Goal: Task Accomplishment & Management: Use online tool/utility

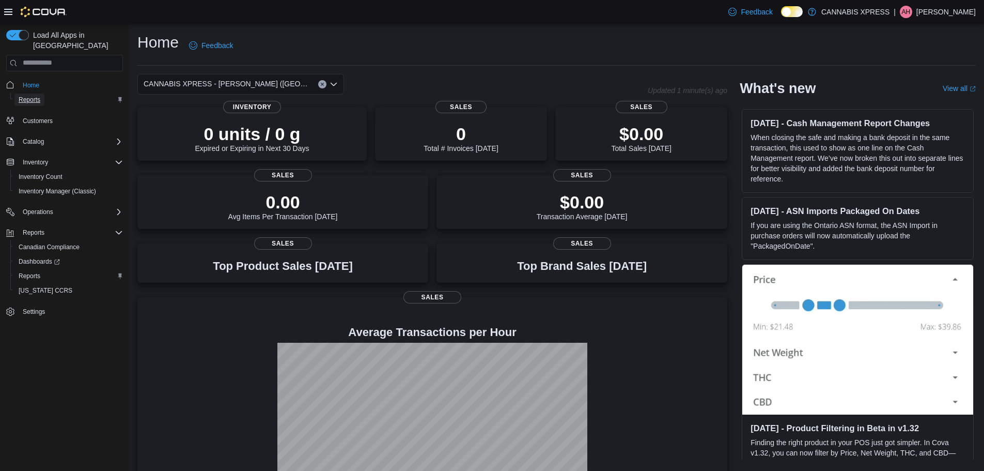
click at [27, 96] on span "Reports" at bounding box center [30, 100] width 22 height 8
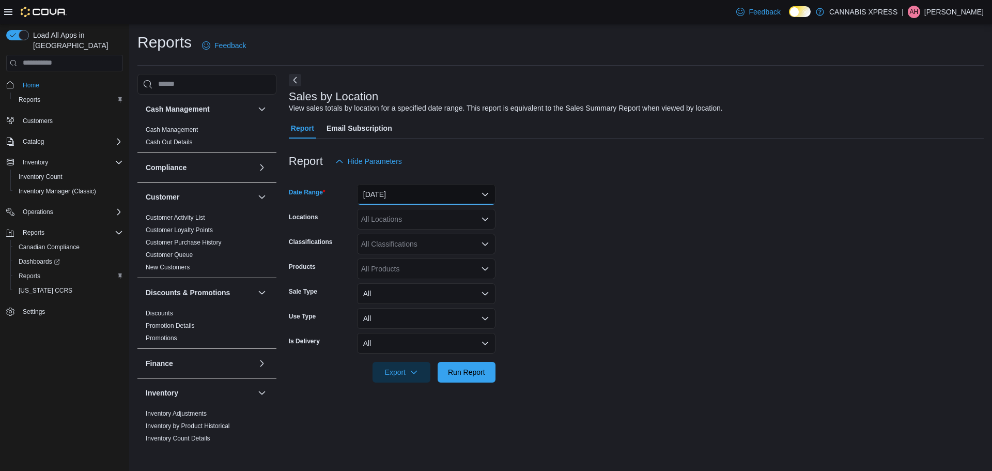
click at [488, 194] on button "[DATE]" at bounding box center [426, 194] width 138 height 21
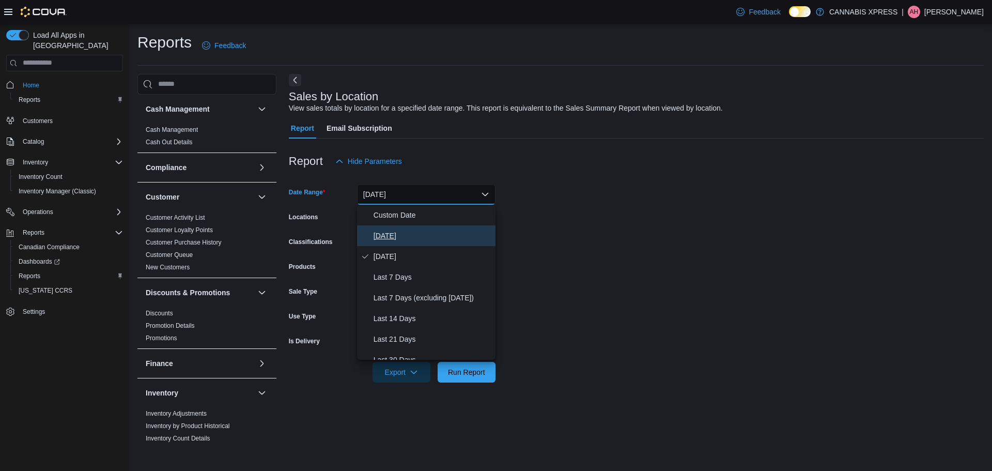
click at [391, 233] on span "[DATE]" at bounding box center [432, 235] width 118 height 12
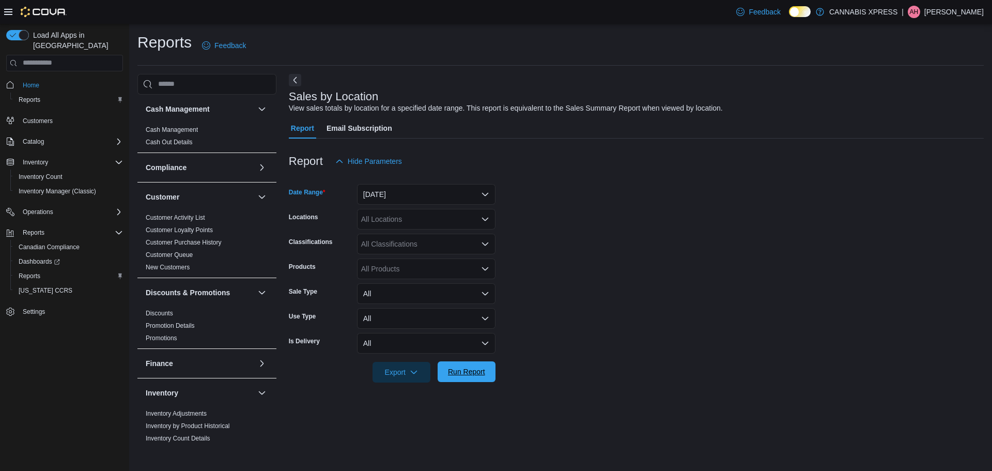
click at [463, 376] on span "Run Report" at bounding box center [466, 371] width 37 height 10
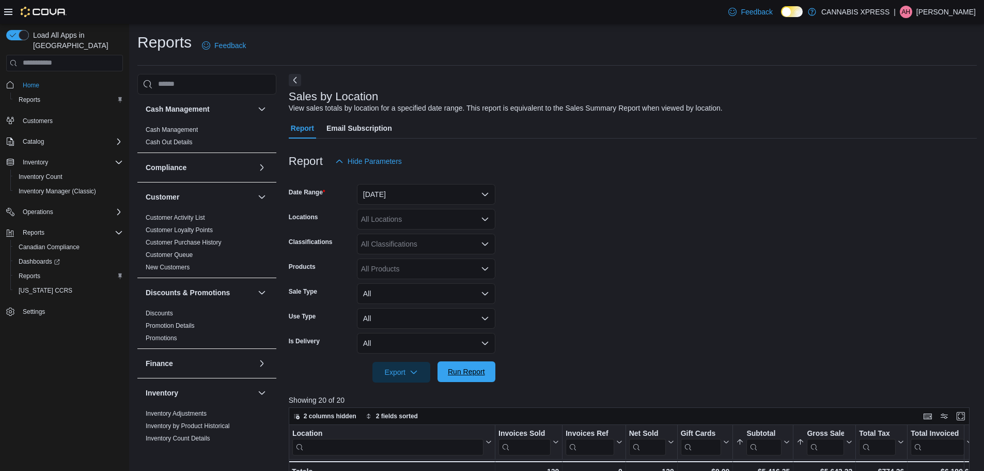
click at [469, 371] on span "Run Report" at bounding box center [466, 371] width 37 height 10
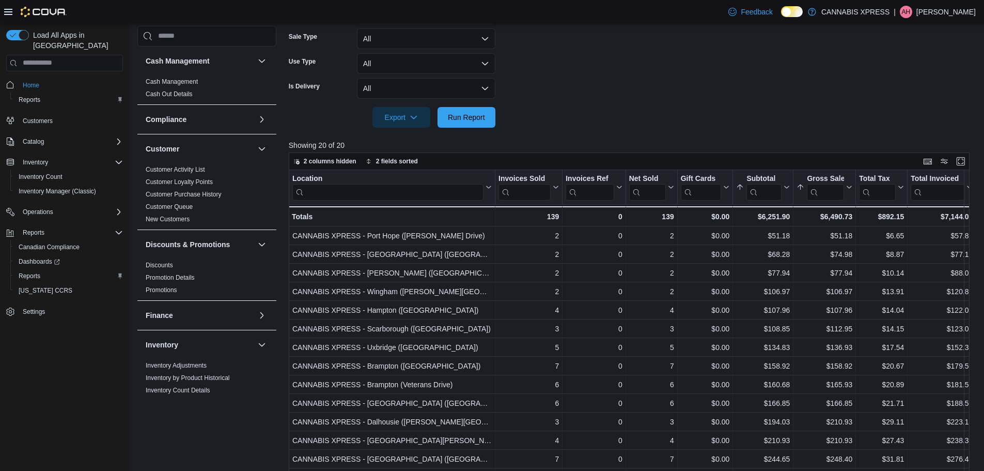
scroll to position [321, 0]
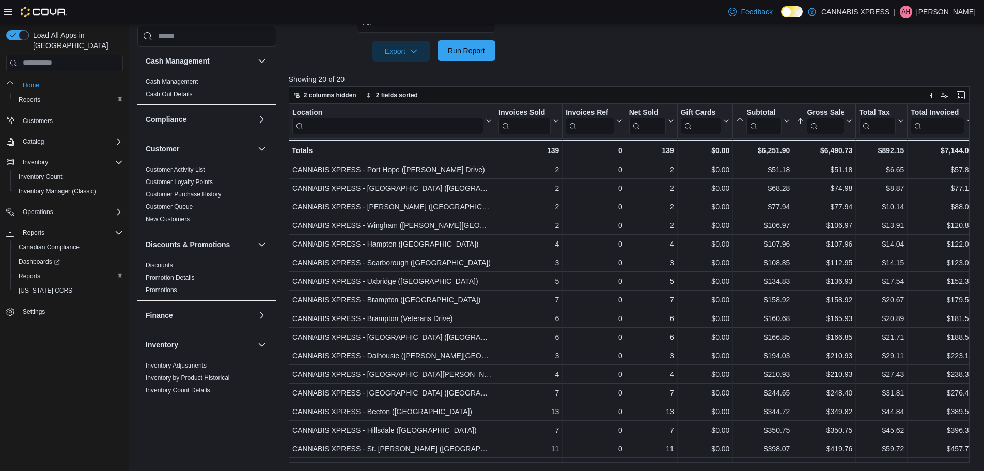
click at [462, 50] on span "Run Report" at bounding box center [466, 50] width 37 height 10
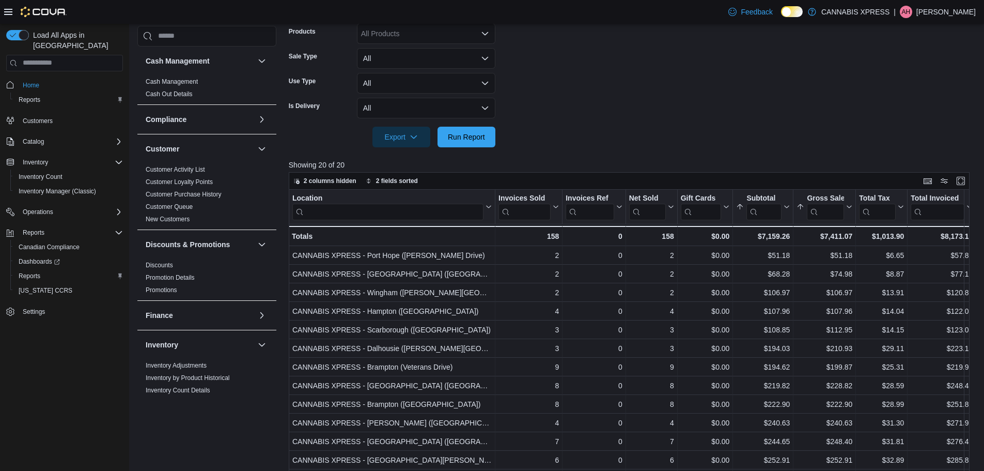
scroll to position [0, 0]
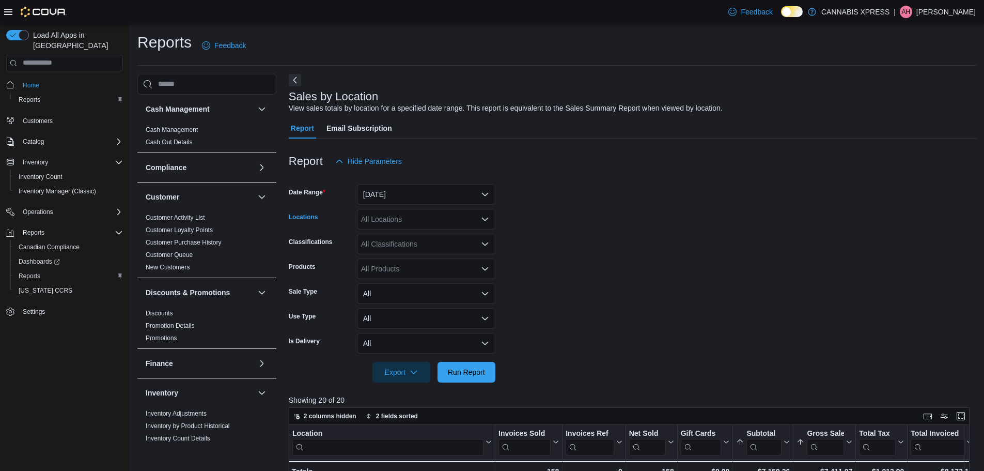
click at [485, 220] on icon "Open list of options" at bounding box center [485, 218] width 6 height 3
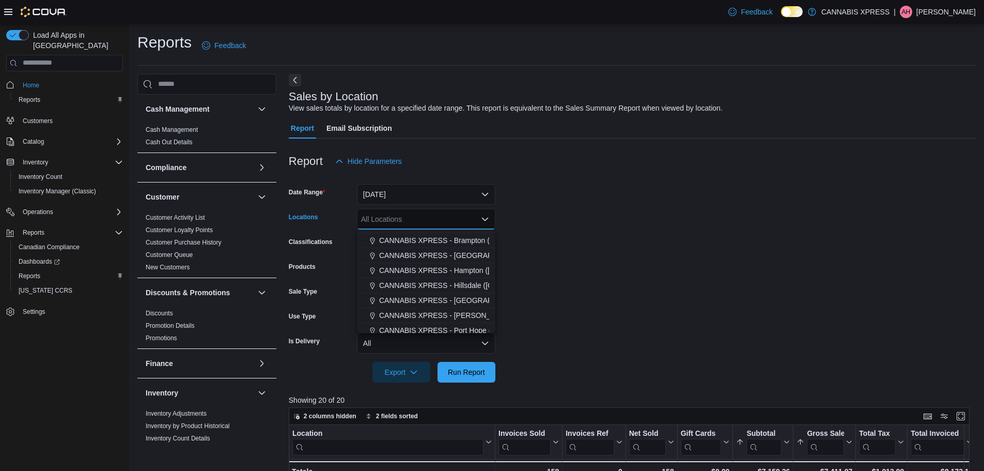
scroll to position [62, 0]
click at [470, 291] on span "CANNABIS XPRESS - [PERSON_NAME] ([GEOGRAPHIC_DATA])" at bounding box center [487, 294] width 216 height 10
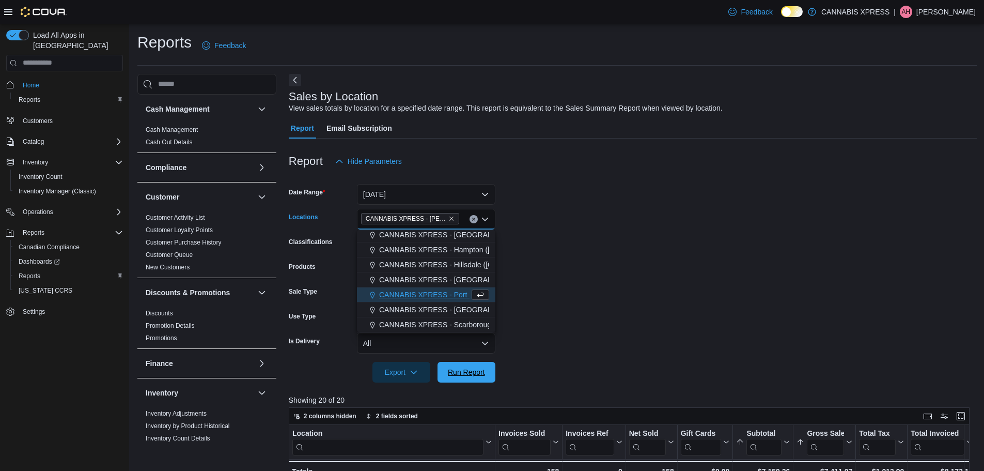
drag, startPoint x: 464, startPoint y: 373, endPoint x: 617, endPoint y: 321, distance: 161.6
click at [464, 372] on span "Run Report" at bounding box center [466, 372] width 37 height 10
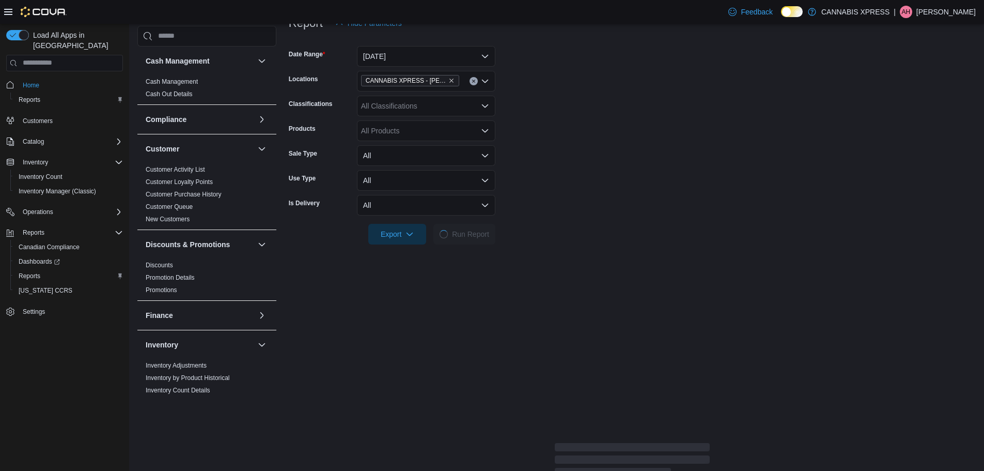
scroll to position [258, 0]
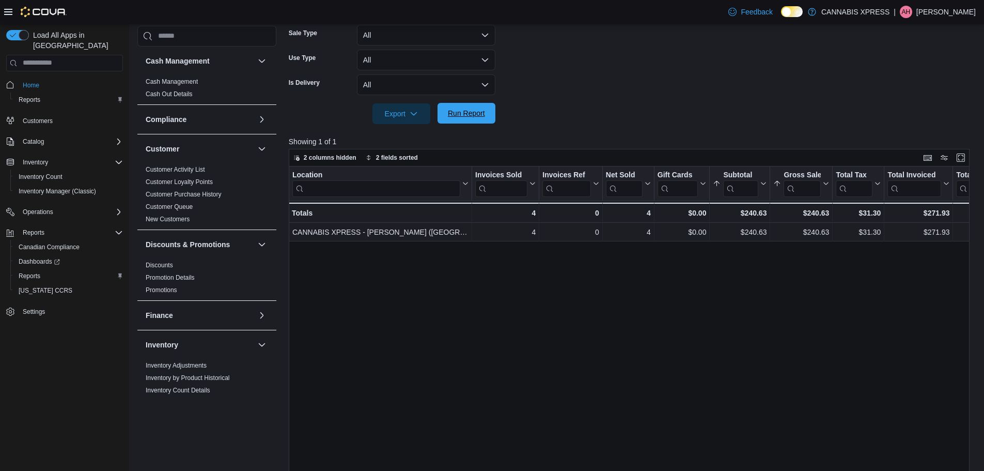
click at [472, 119] on span "Run Report" at bounding box center [466, 113] width 45 height 21
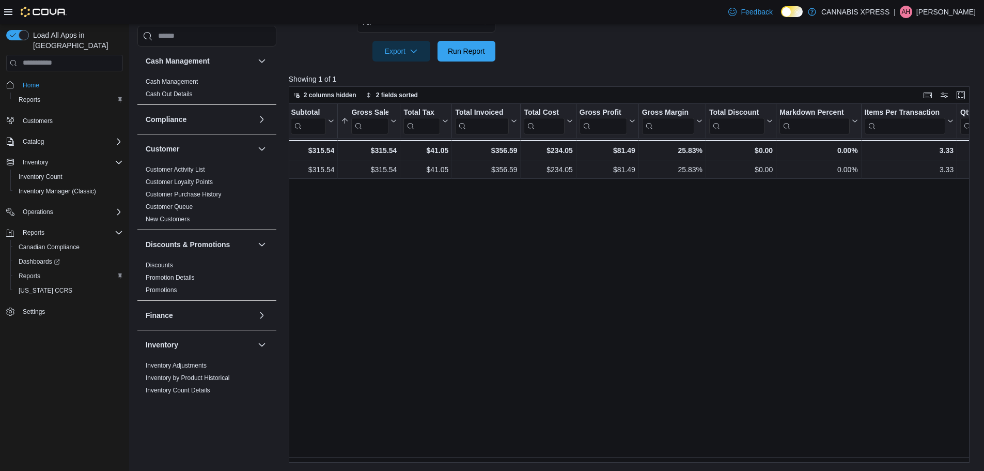
scroll to position [0, 434]
click at [973, 463] on div "Reports Feedback Cash Management Cash Management Cash Out Details Compliance OC…" at bounding box center [557, 87] width 856 height 768
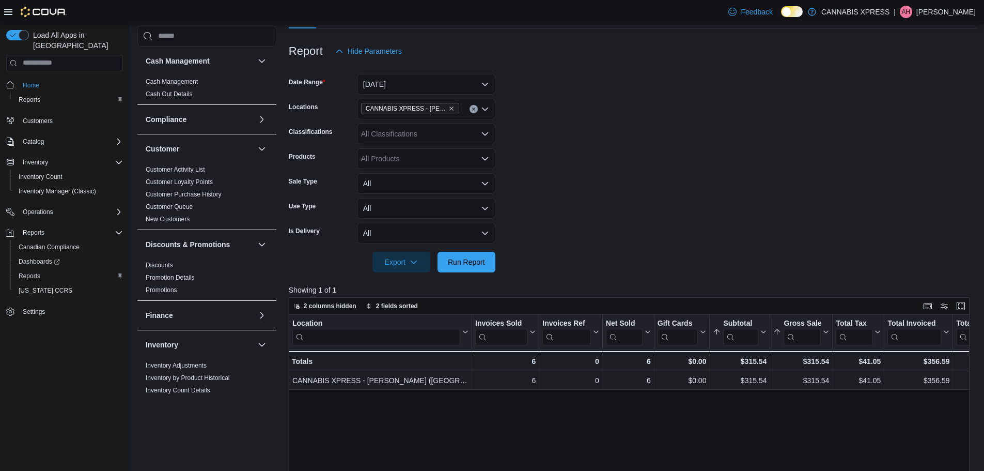
scroll to position [0, 0]
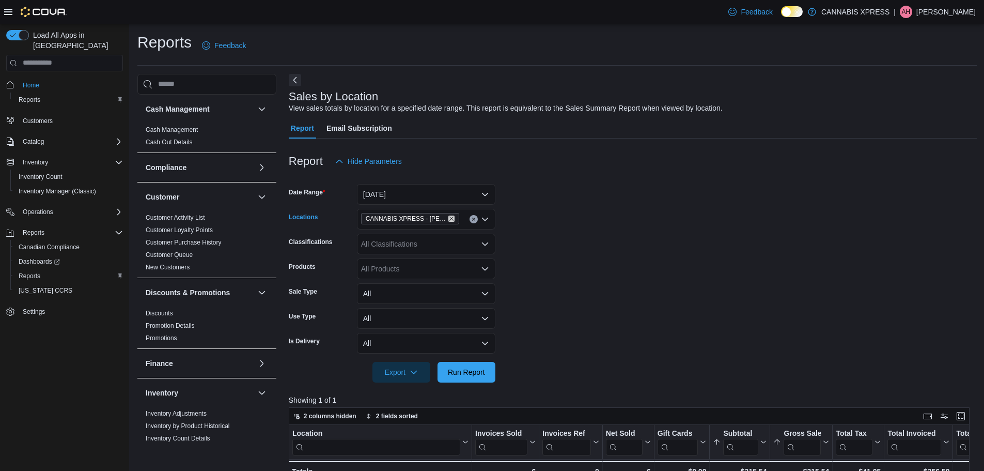
click at [451, 219] on icon "Remove CANNABIS XPRESS - Pickering (Central Street) from selection in this group" at bounding box center [451, 218] width 4 height 4
drag, startPoint x: 466, startPoint y: 374, endPoint x: 618, endPoint y: 291, distance: 172.9
click at [469, 371] on span "Run Report" at bounding box center [466, 372] width 37 height 10
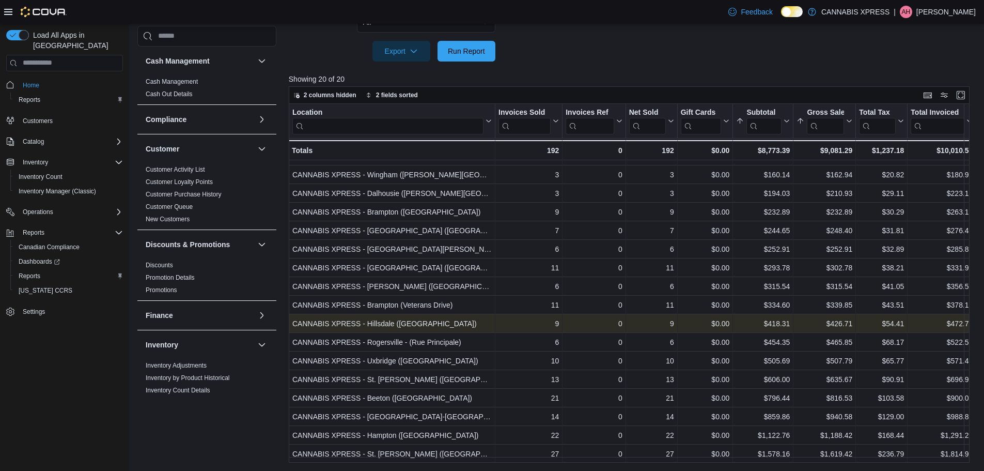
scroll to position [74, 0]
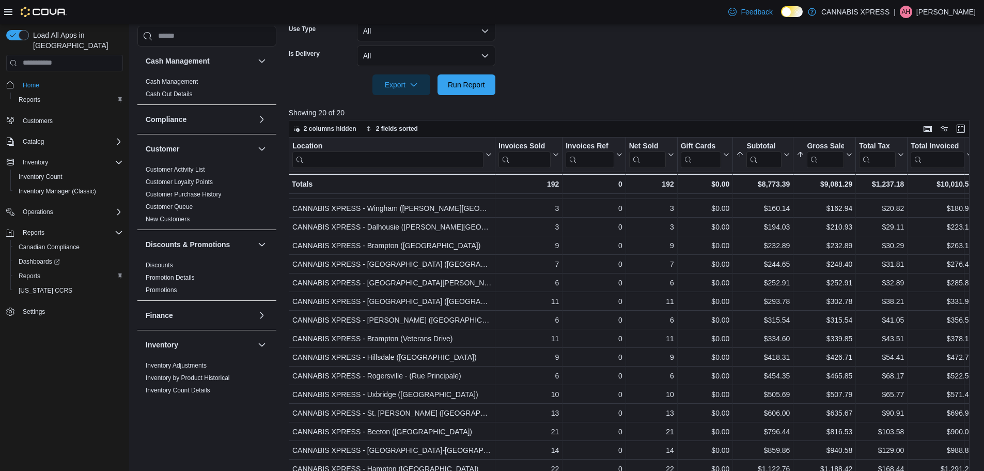
scroll to position [269, 0]
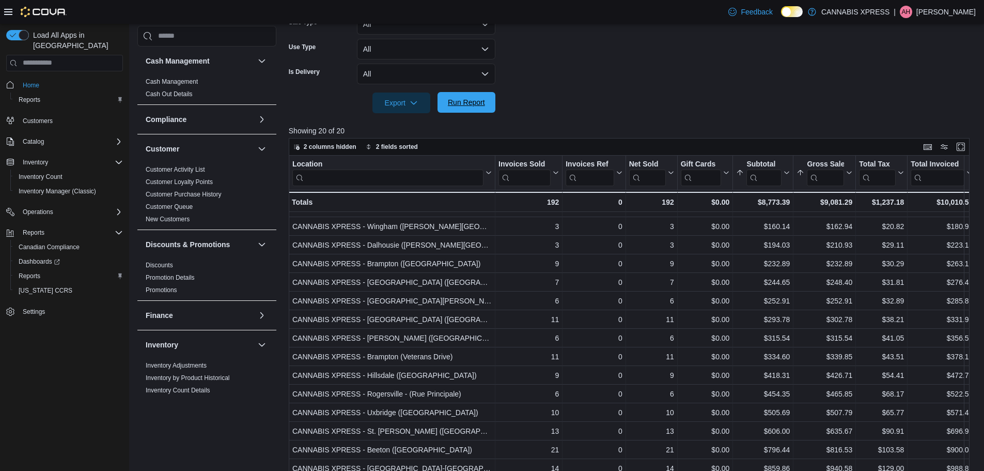
click at [472, 104] on span "Run Report" at bounding box center [466, 102] width 37 height 10
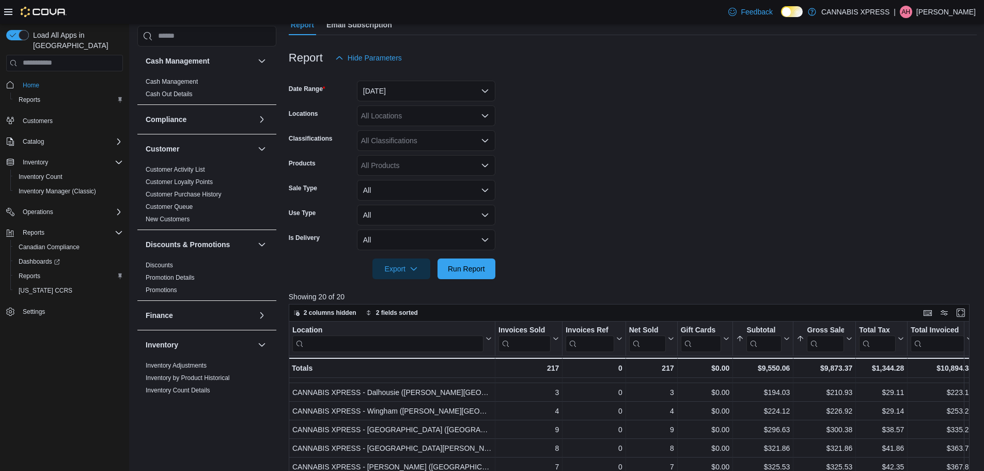
scroll to position [0, 0]
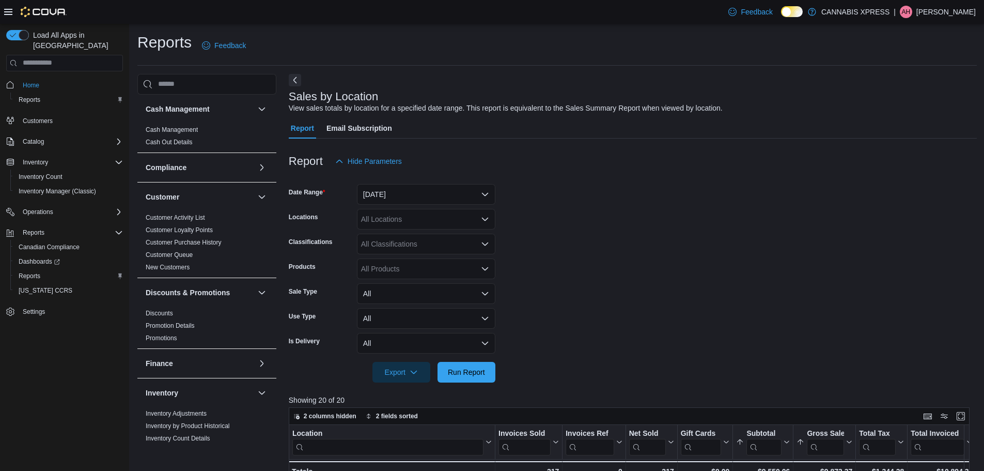
click at [484, 222] on icon "Open list of options" at bounding box center [485, 219] width 8 height 8
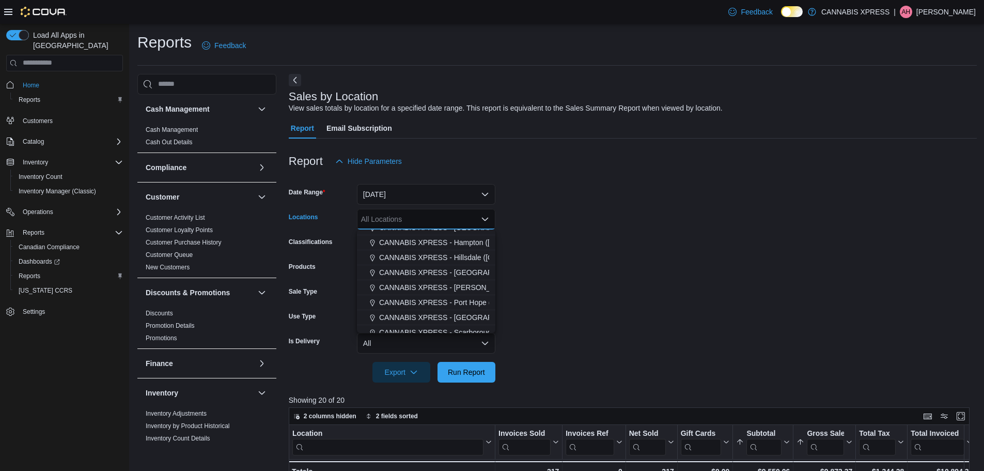
scroll to position [83, 0]
click at [470, 277] on span "CANNABIS XPRESS - [PERSON_NAME] ([GEOGRAPHIC_DATA])" at bounding box center [487, 274] width 216 height 10
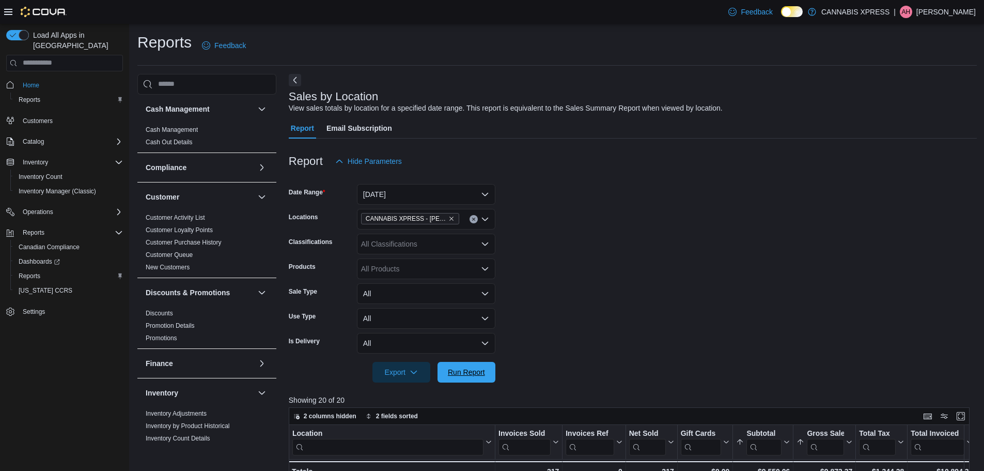
drag, startPoint x: 464, startPoint y: 375, endPoint x: 557, endPoint y: 315, distance: 110.6
click at [465, 375] on span "Run Report" at bounding box center [466, 372] width 37 height 10
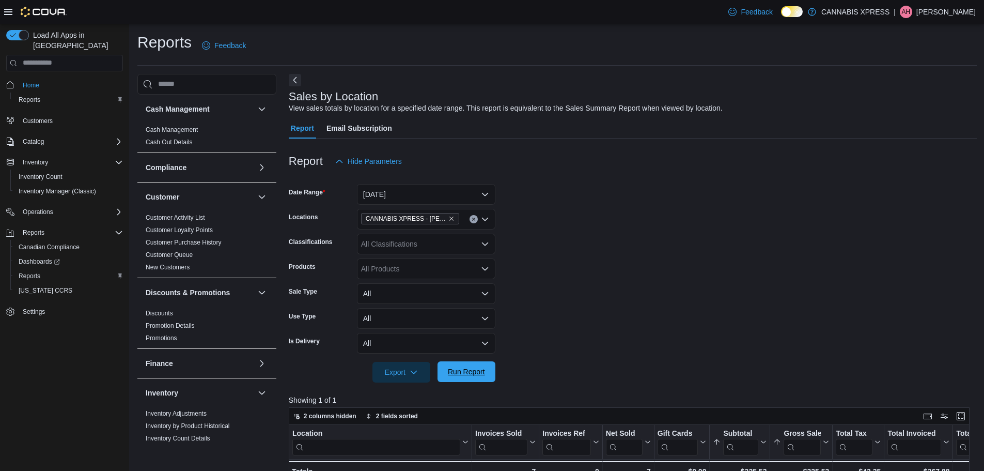
click at [465, 371] on span "Run Report" at bounding box center [466, 371] width 37 height 10
